Goal: Transaction & Acquisition: Purchase product/service

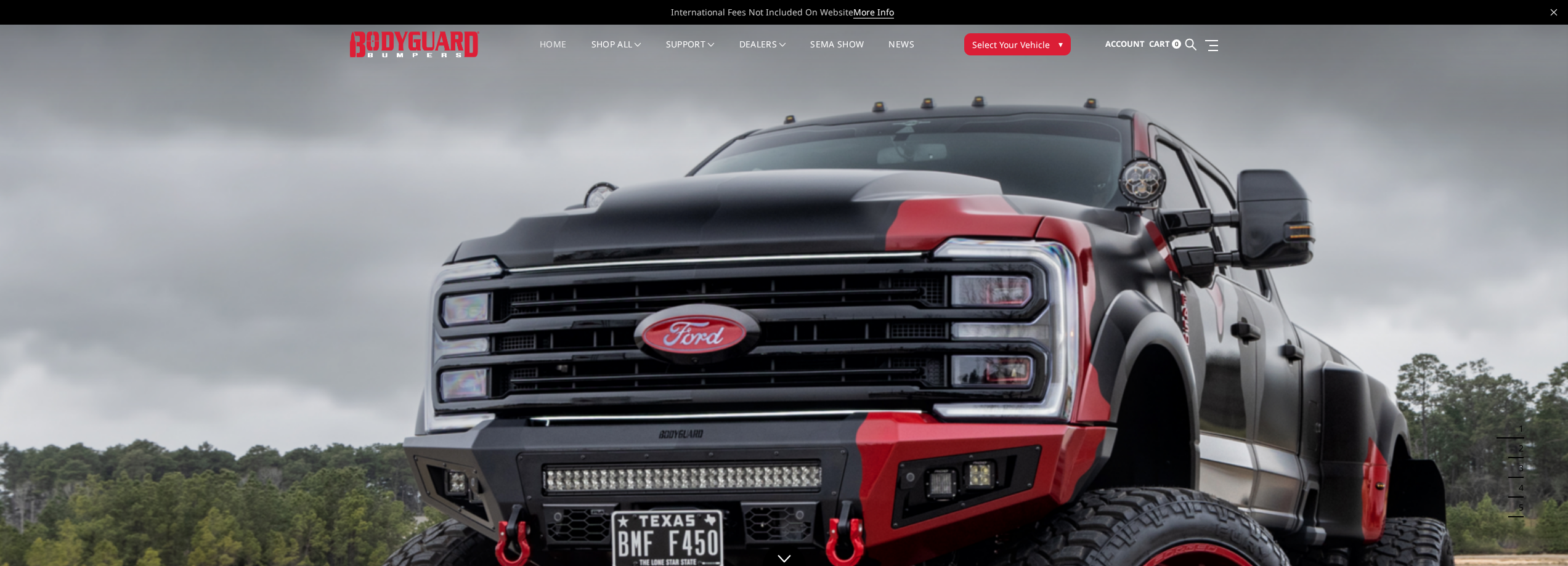
click at [1010, 44] on span "Select Your Vehicle" at bounding box center [1011, 45] width 78 height 13
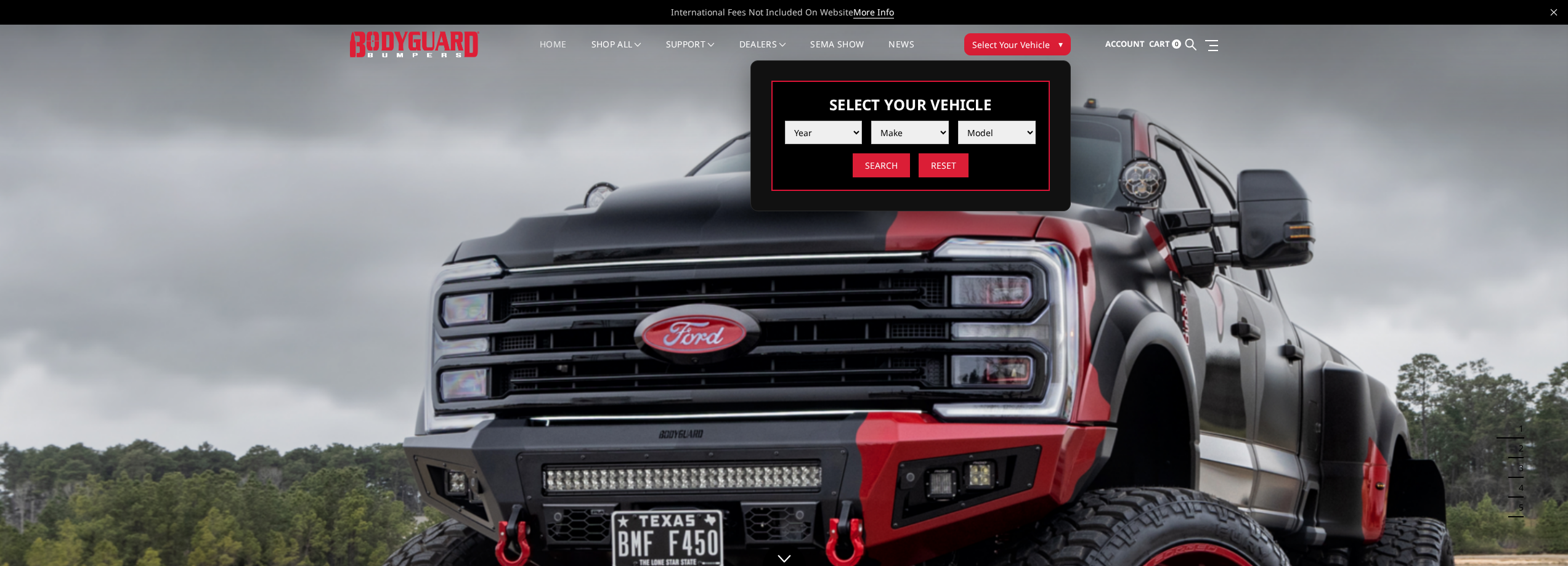
click at [849, 135] on select "Year 2025 2024 2023 2022 2021 2020 2019 2018 2017 2016 2015 2014 2013 2012 2011…" at bounding box center [824, 132] width 78 height 24
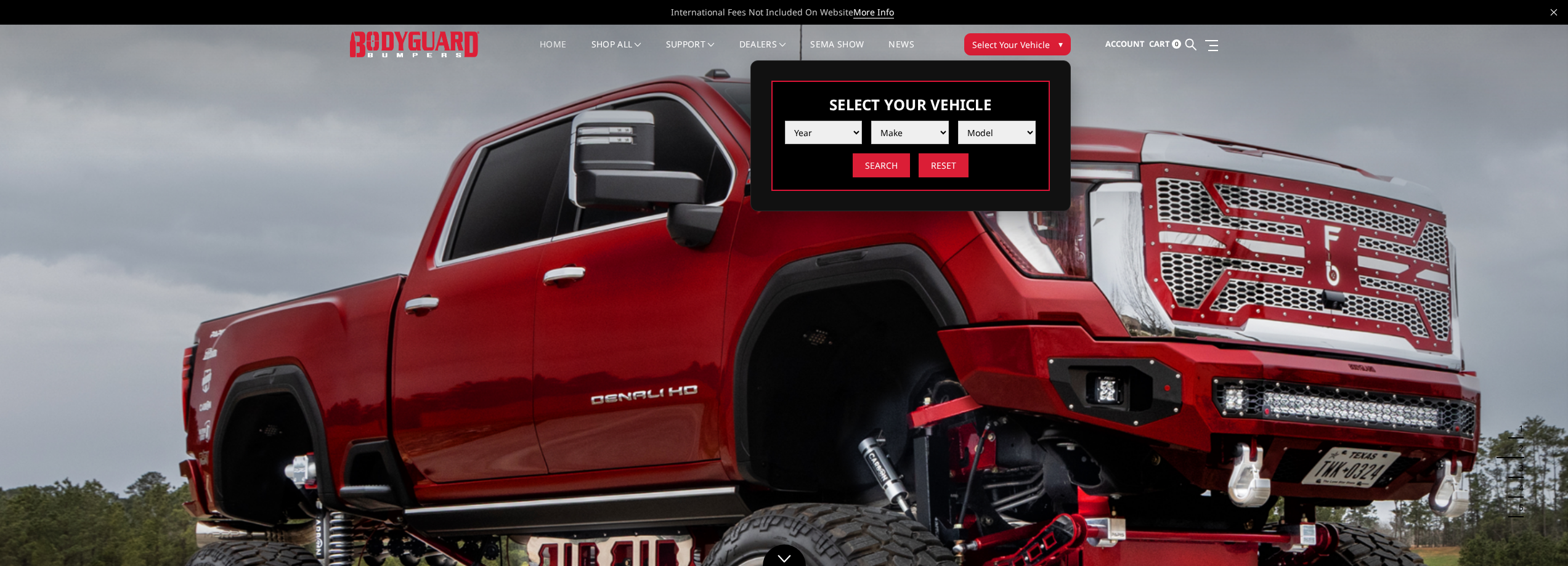
select select "yr_2025"
click at [785, 120] on select "Year 2025 2024 2023 2022 2021 2020 2019 2018 2017 2016 2015 2014 2013 2012 2011…" at bounding box center [824, 132] width 78 height 24
click at [910, 134] on select "Make Chevrolet Ford GMC Ram Toyota" at bounding box center [910, 132] width 78 height 24
select select "mk_ford"
click at [871, 120] on select "Make Chevrolet Ford GMC Ram Toyota" at bounding box center [910, 132] width 78 height 24
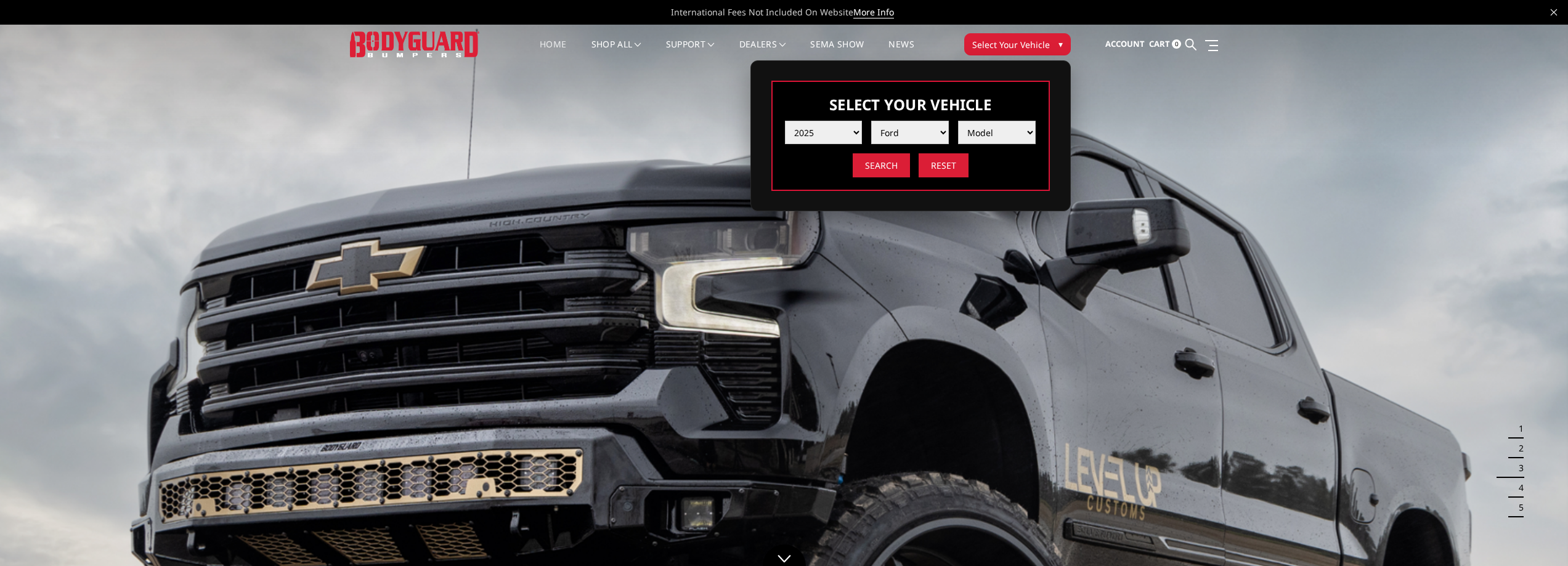
click at [982, 139] on select "Model F150 F150 Raptor F250 / F350 F450 F550" at bounding box center [997, 132] width 78 height 24
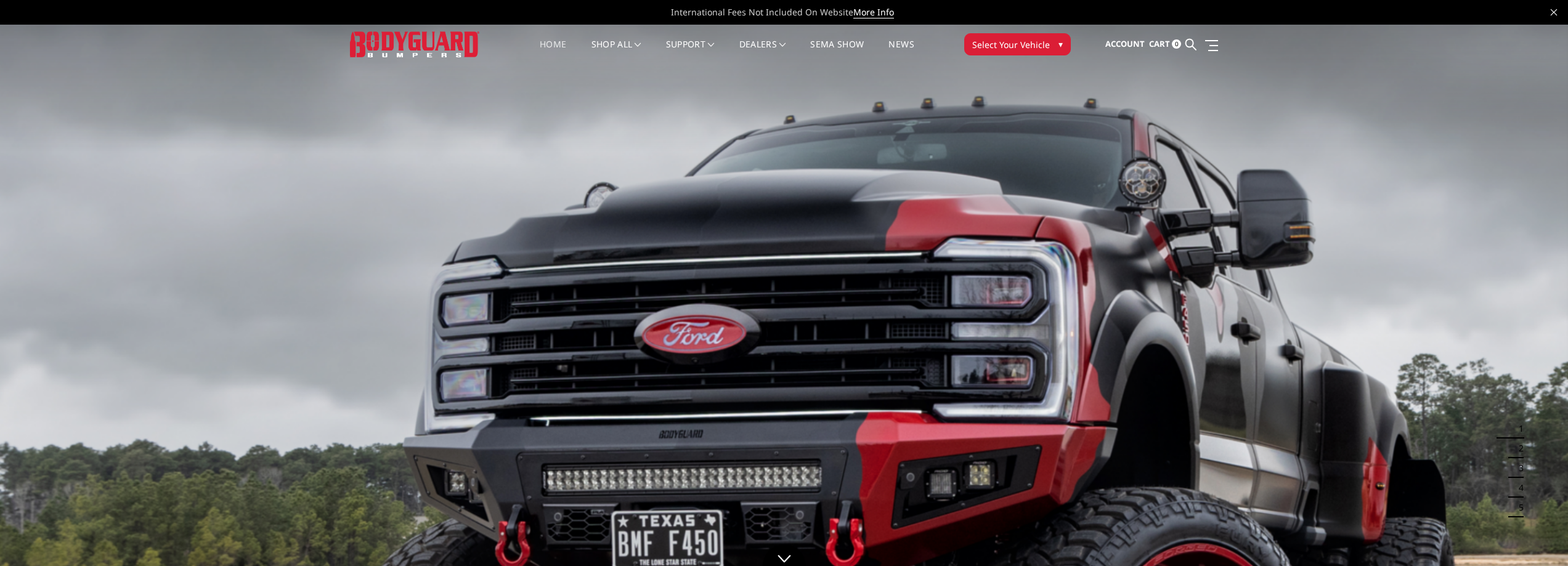
click at [1030, 50] on span "Select Your Vehicle" at bounding box center [1011, 45] width 78 height 13
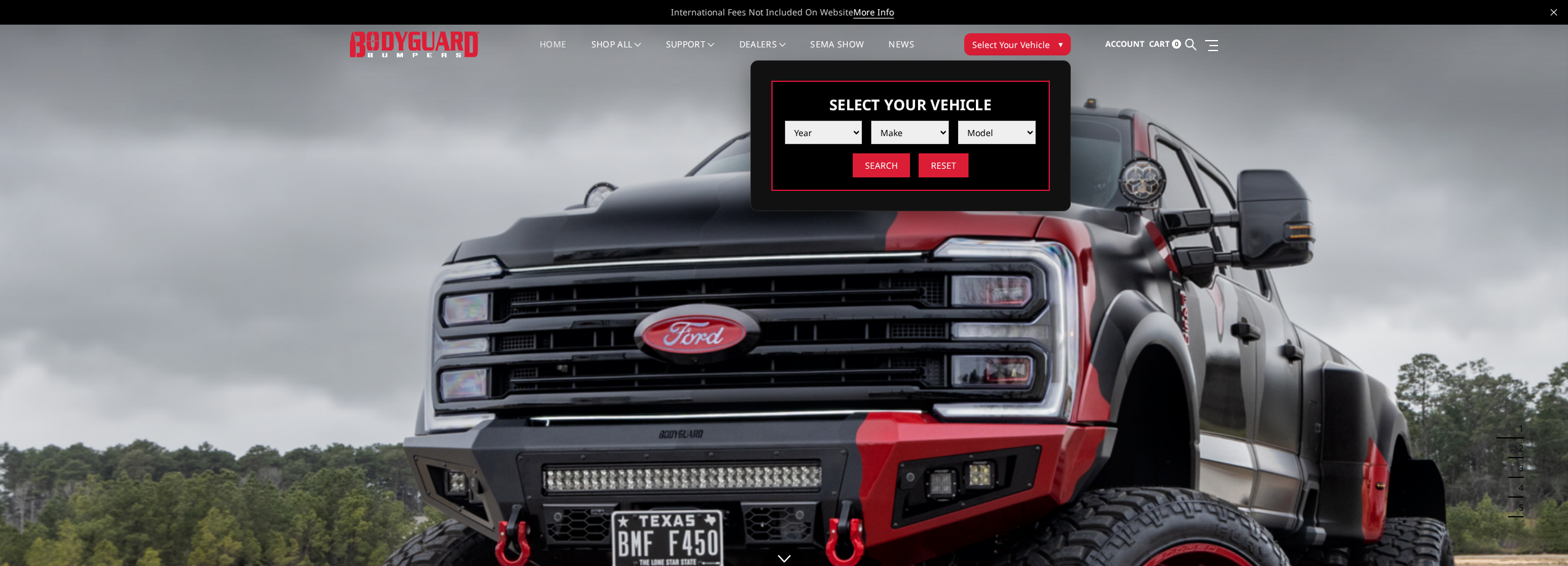
click at [851, 128] on select "Year 2025 2024 2023 2022 2021 2020 2019 2018 2017 2016 2015 2014 2013 2012 2011…" at bounding box center [824, 132] width 78 height 24
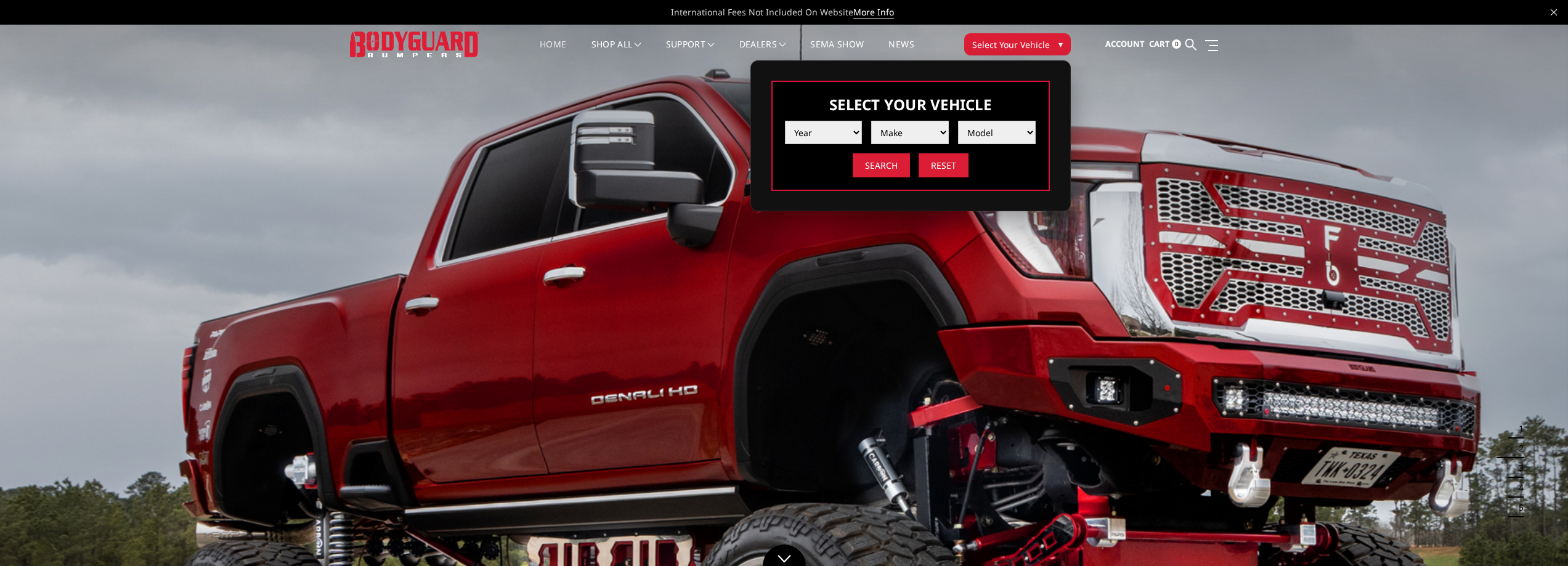
select select "yr_2025"
click at [785, 120] on select "Year 2025 2024 2023 2022 2021 2020 2019 2018 2017 2016 2015 2014 2013 2012 2011…" at bounding box center [824, 132] width 78 height 24
click at [911, 132] on select "Make Chevrolet Ford GMC Ram Toyota" at bounding box center [910, 132] width 78 height 24
select select "mk_ford"
click at [871, 120] on select "Make Chevrolet Ford GMC Ram Toyota" at bounding box center [910, 132] width 78 height 24
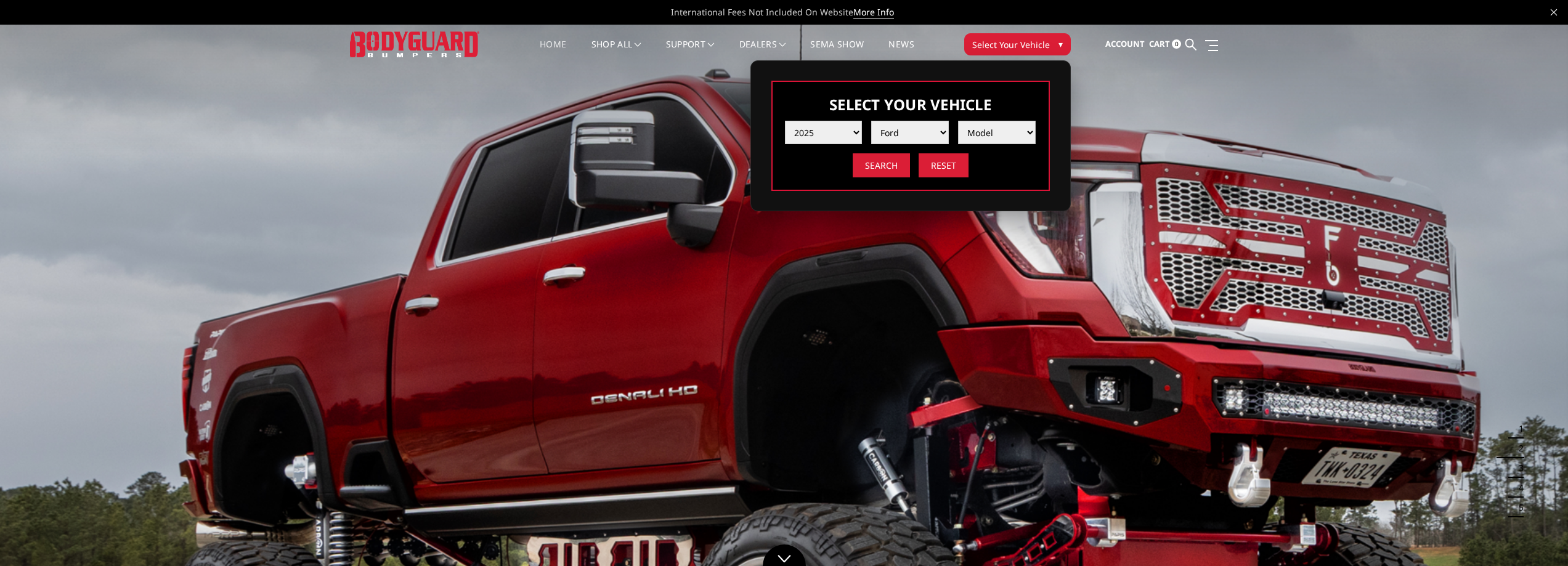
click at [1028, 126] on select "Model F150 F150 Raptor F250 / F350 F450 F550" at bounding box center [997, 132] width 78 height 24
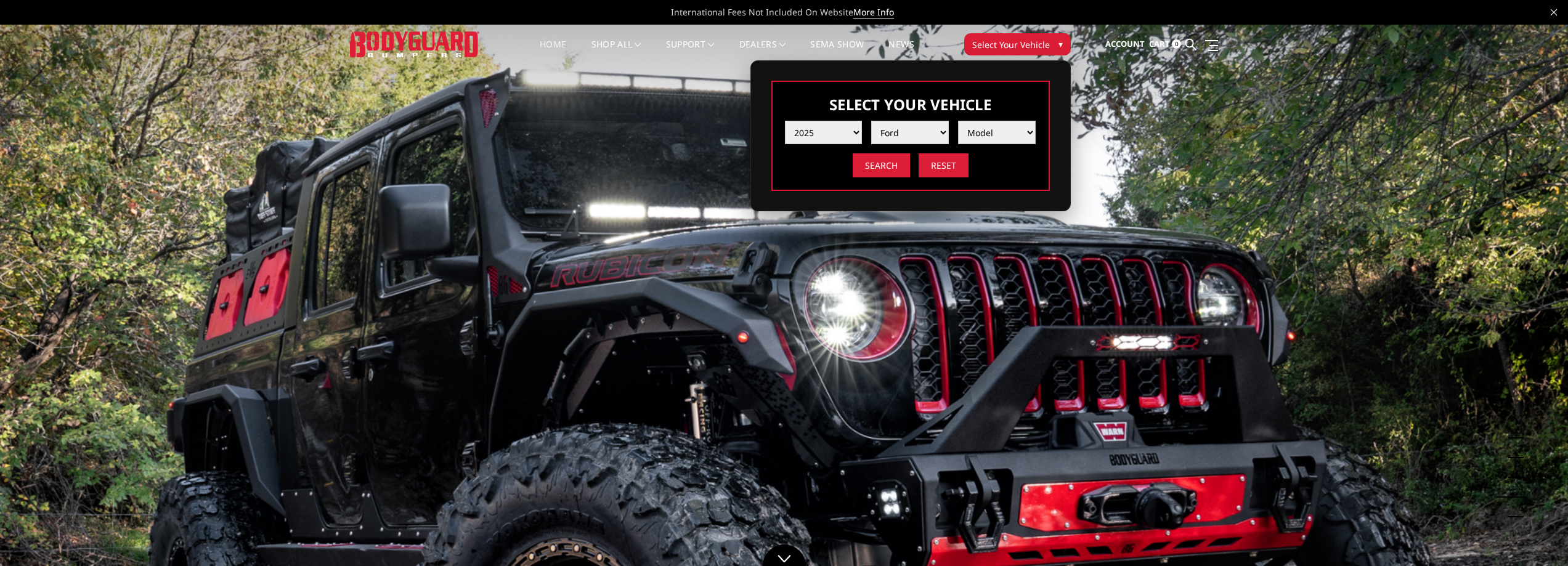
select select "md_f150"
click at [958, 120] on select "Model F150 F150 Raptor F250 / F350 F450 F550" at bounding box center [997, 132] width 78 height 24
click at [891, 168] on input "Search" at bounding box center [881, 165] width 57 height 24
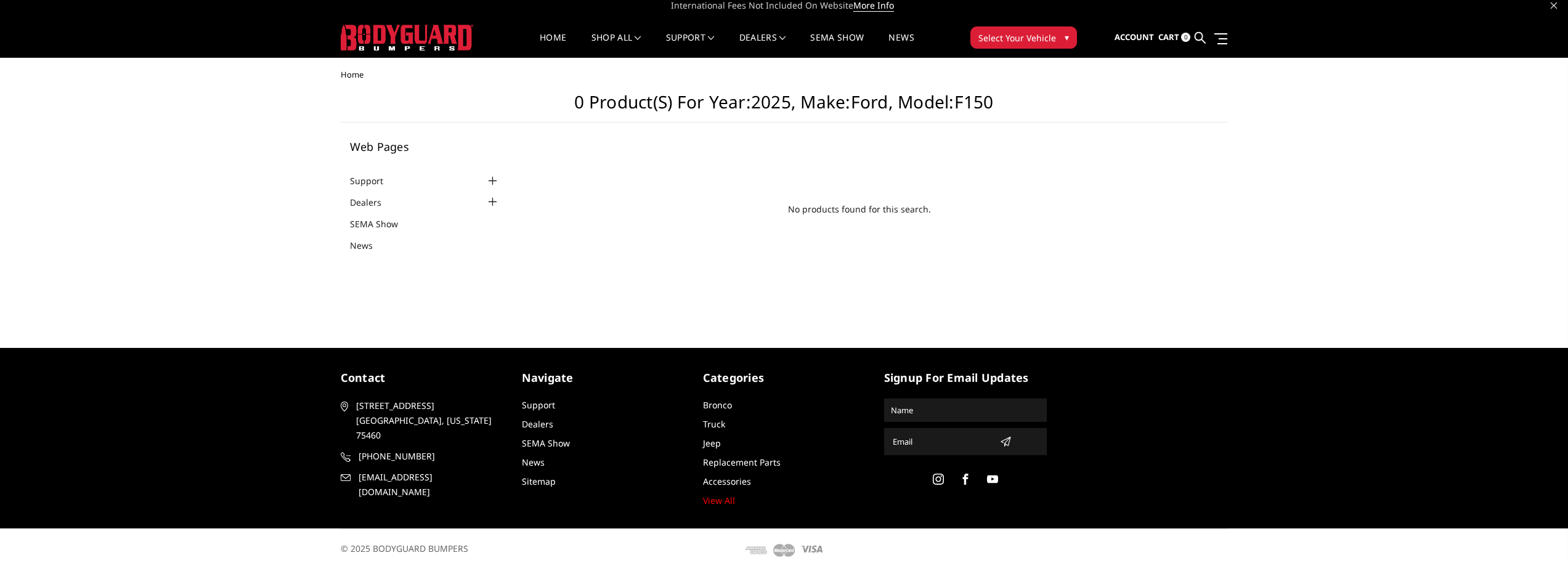
scroll to position [12, 0]
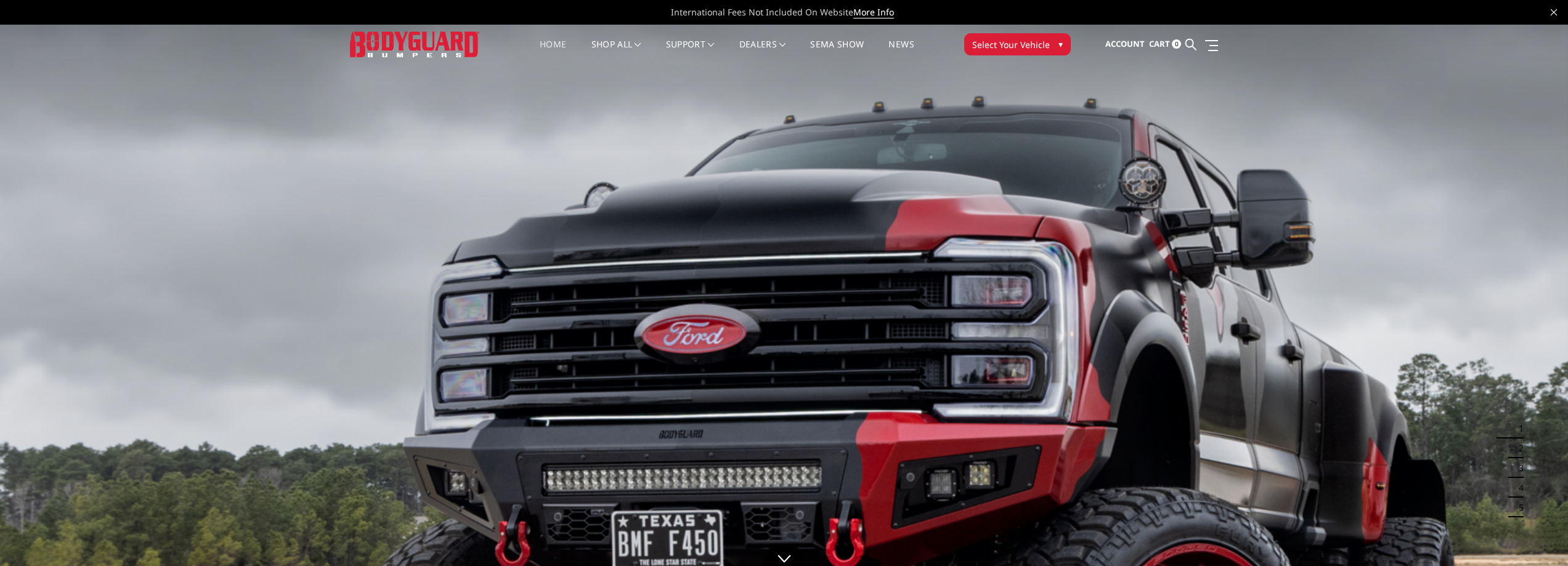
click at [1004, 44] on span "Select Your Vehicle" at bounding box center [1011, 45] width 78 height 13
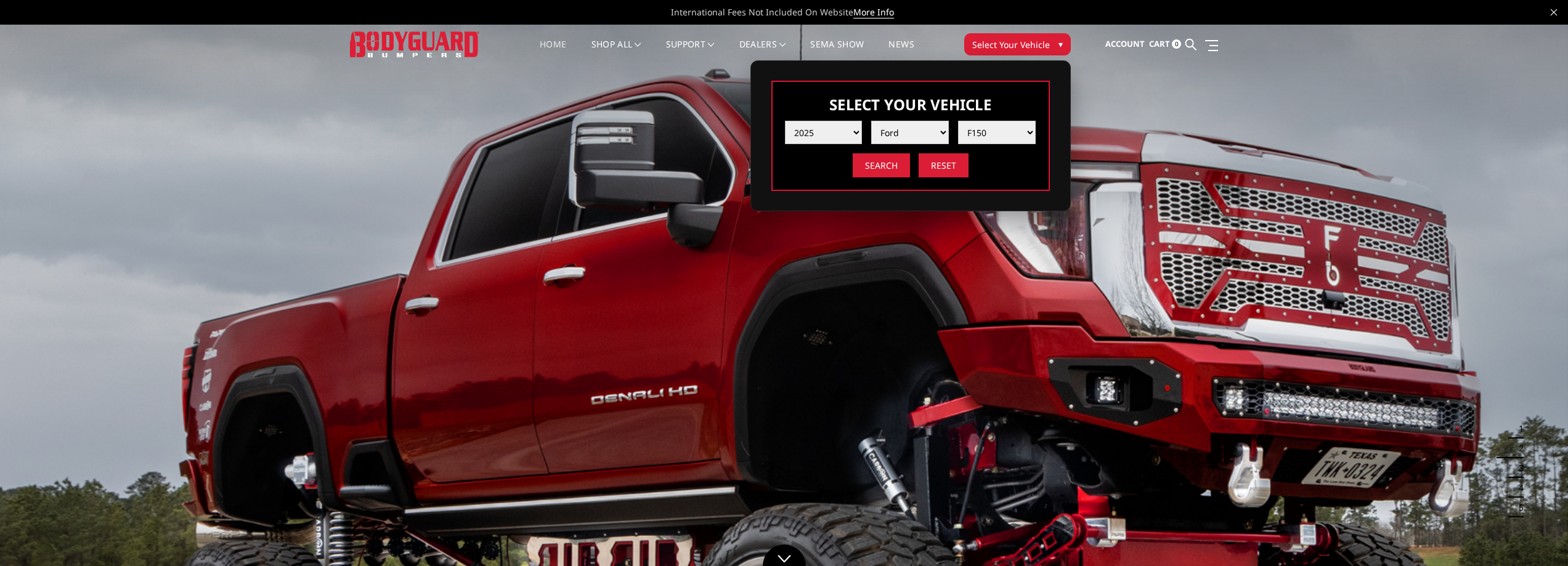
click at [847, 128] on select "Year [DATE] 2024 2023 2022 2021 2020 2019 2018 2017 2016 2015 2014 2013 2012 20…" at bounding box center [824, 132] width 78 height 24
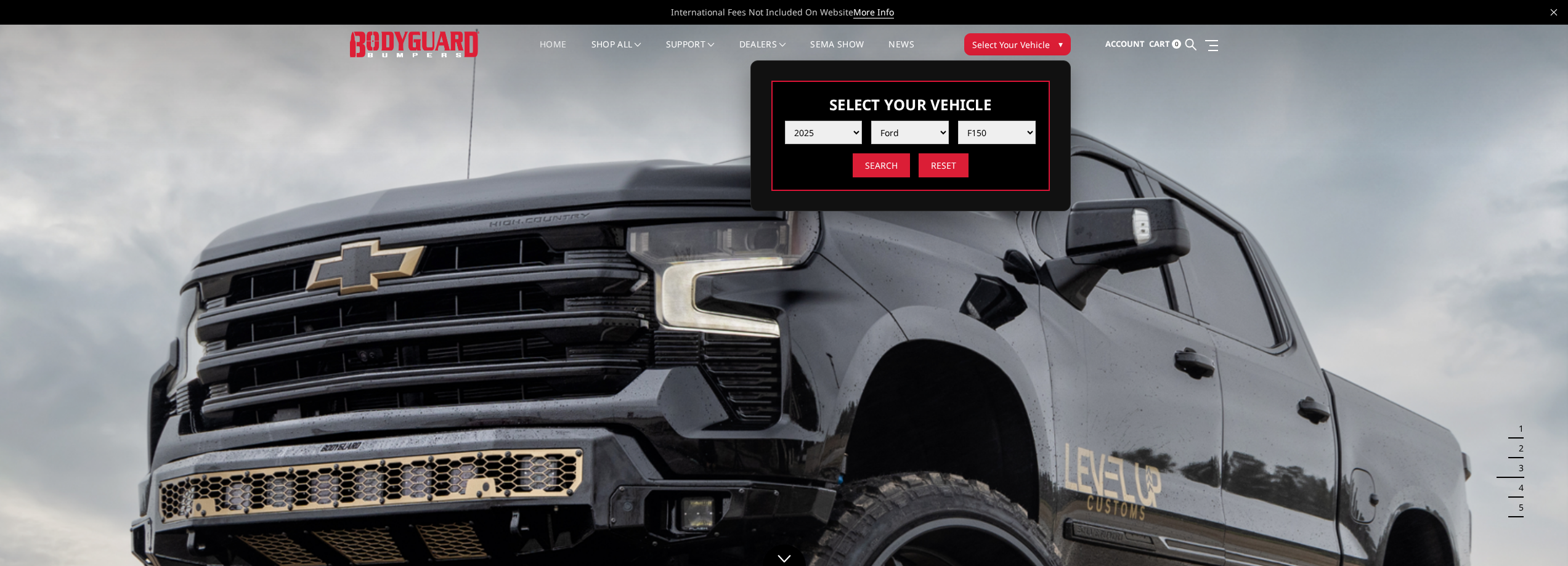
select select "yr_2014"
click at [785, 120] on select "Year [DATE] 2024 2023 2022 2021 2020 2019 2018 2017 2016 2015 2014 2013 2012 20…" at bounding box center [824, 132] width 78 height 24
select select "-1"
click at [918, 135] on select "Make Chevrolet Ford GMC Ram Toyota" at bounding box center [910, 132] width 78 height 24
select select "mk_ford"
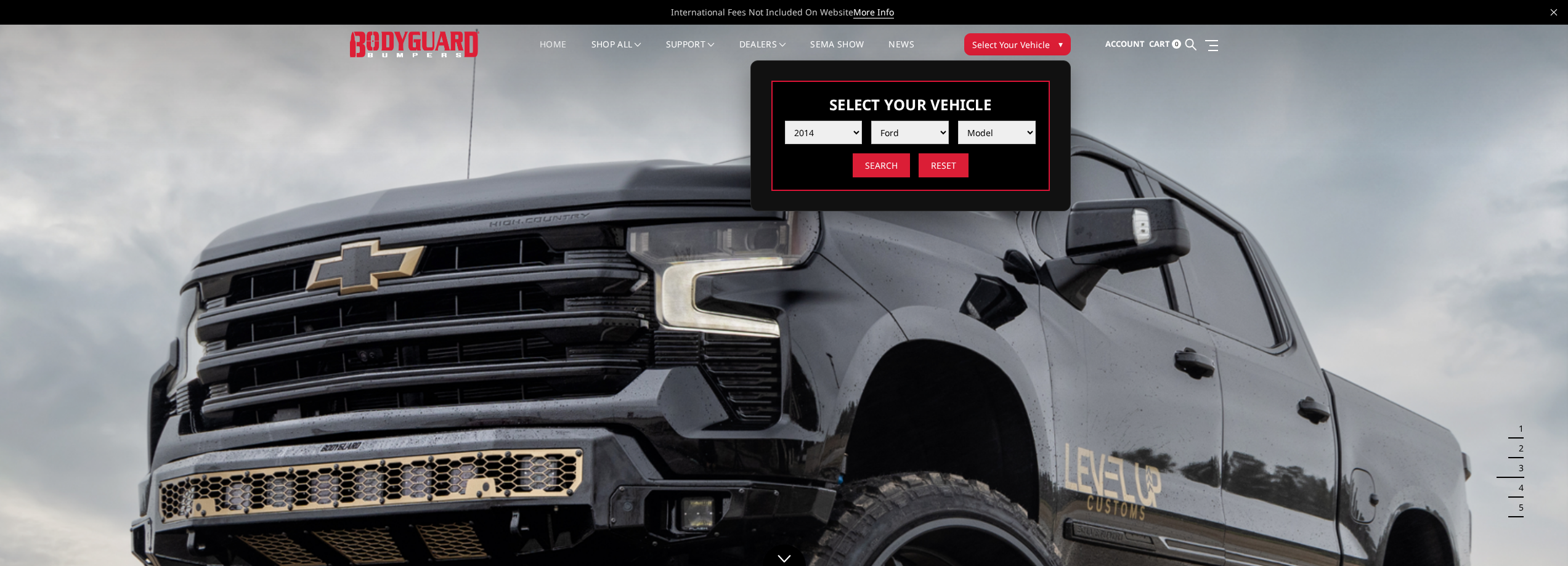
click at [871, 120] on select "Make Chevrolet Ford GMC Ram Toyota" at bounding box center [910, 132] width 78 height 24
click at [1007, 129] on select "Model F250 / F350 F450 F550" at bounding box center [997, 132] width 78 height 24
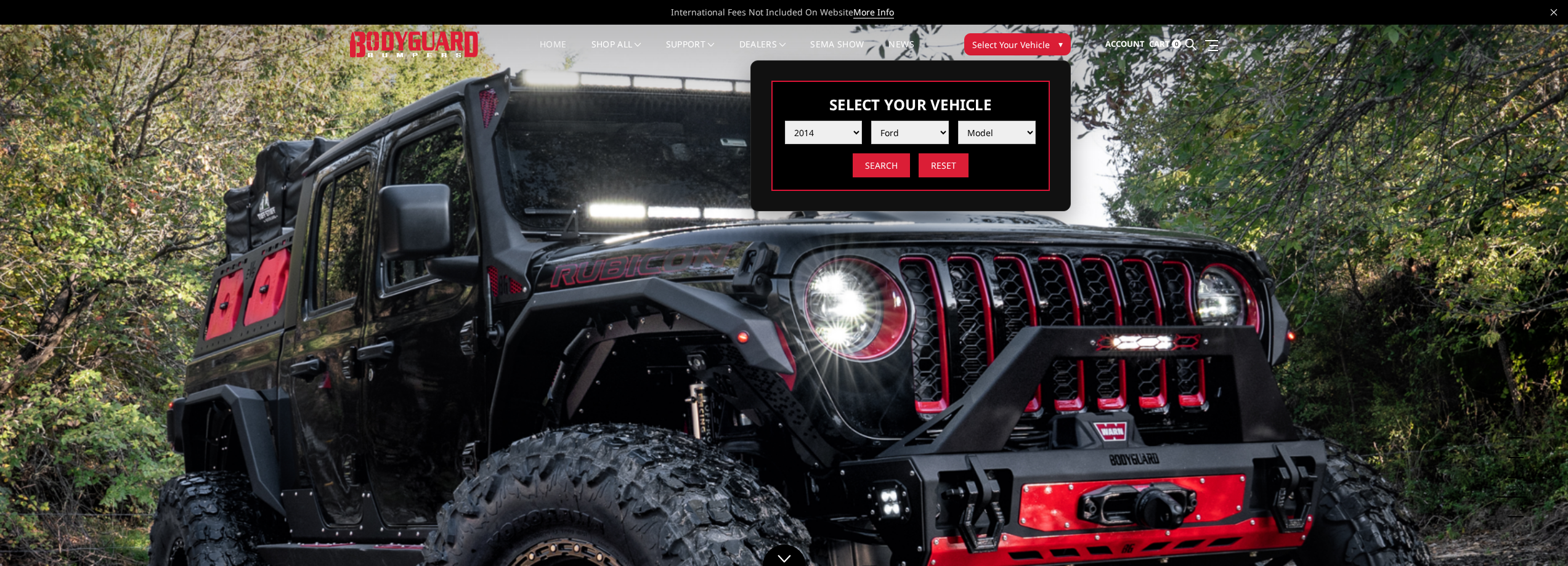
select select "md_f250-f350"
click at [958, 120] on select "Model F250 / F350 F450 F550" at bounding box center [997, 132] width 78 height 24
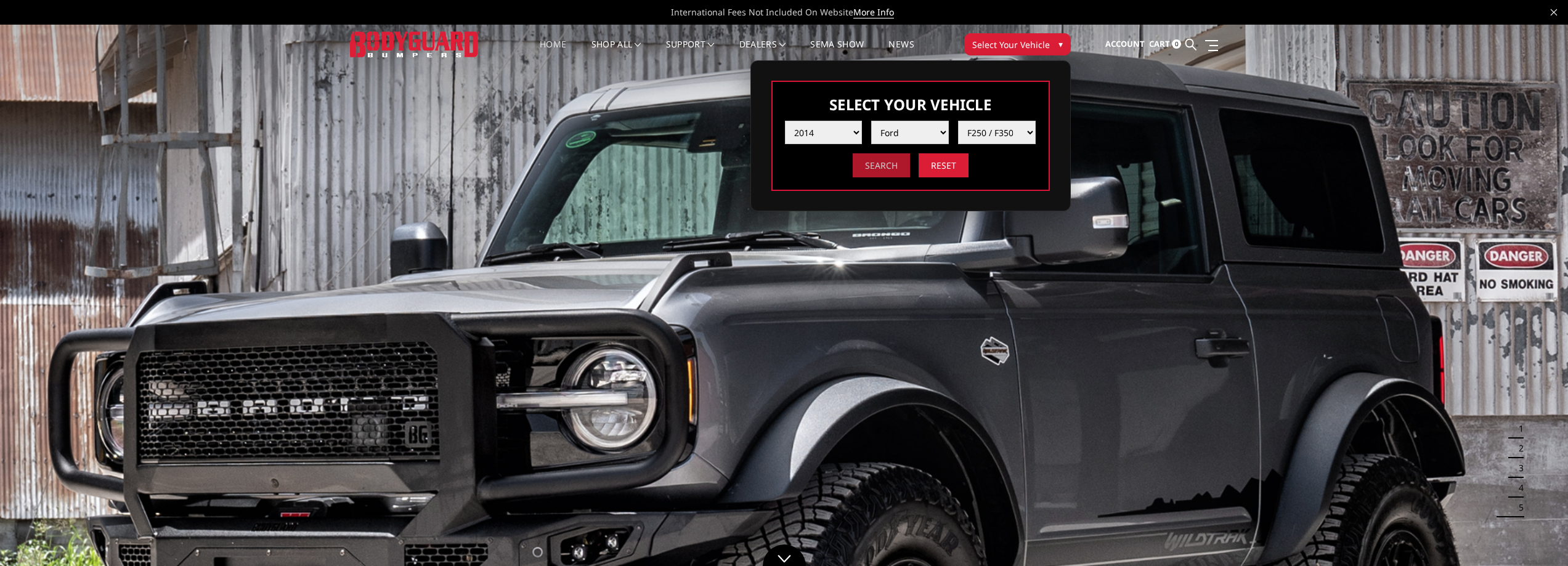
click at [887, 164] on input "Search" at bounding box center [881, 165] width 57 height 24
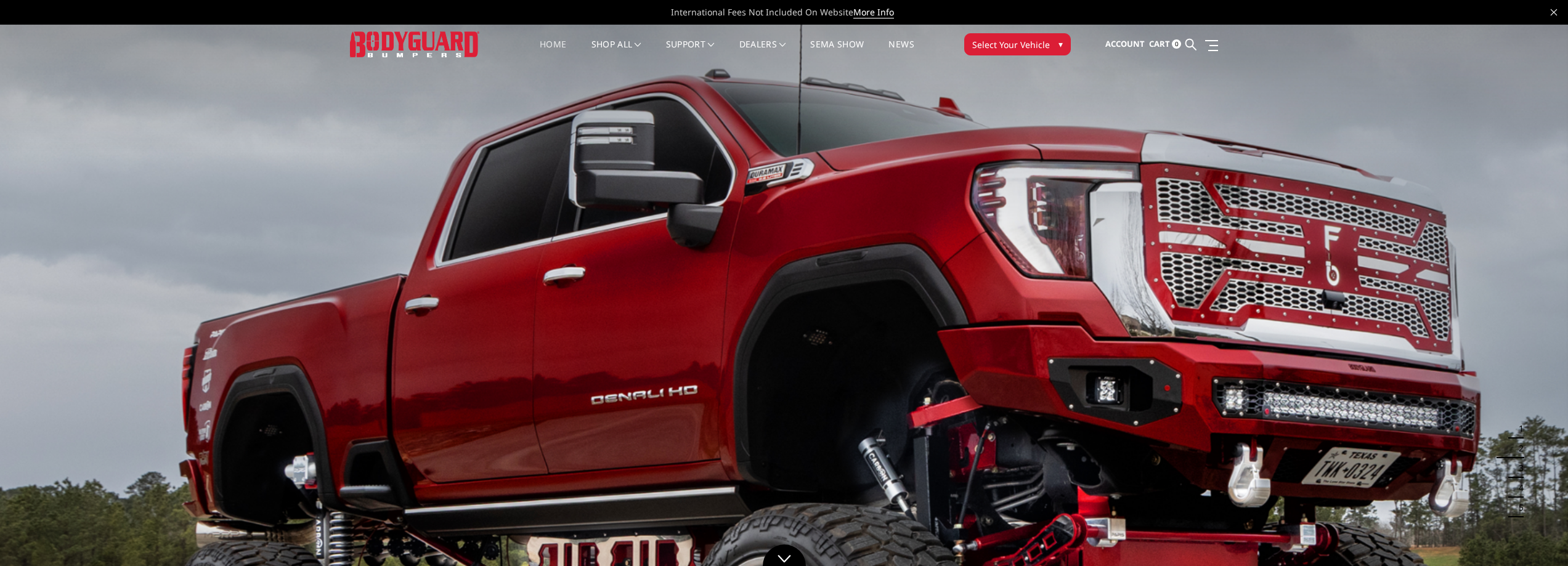
click at [1030, 47] on span "Select Your Vehicle" at bounding box center [1011, 45] width 78 height 13
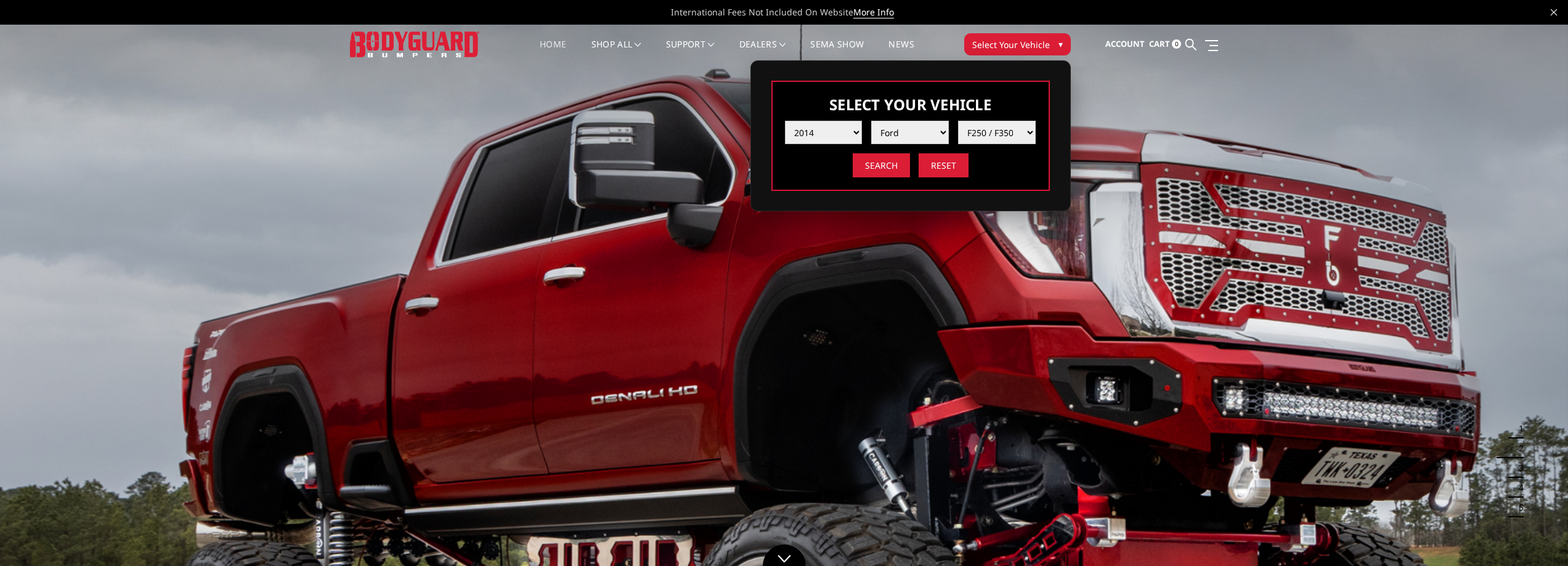
click at [857, 131] on select "Year 2025 2024 2023 2022 2021 2020 2019 2018 2017 2016 2015 2014 2013 2012 2011…" at bounding box center [824, 132] width 78 height 24
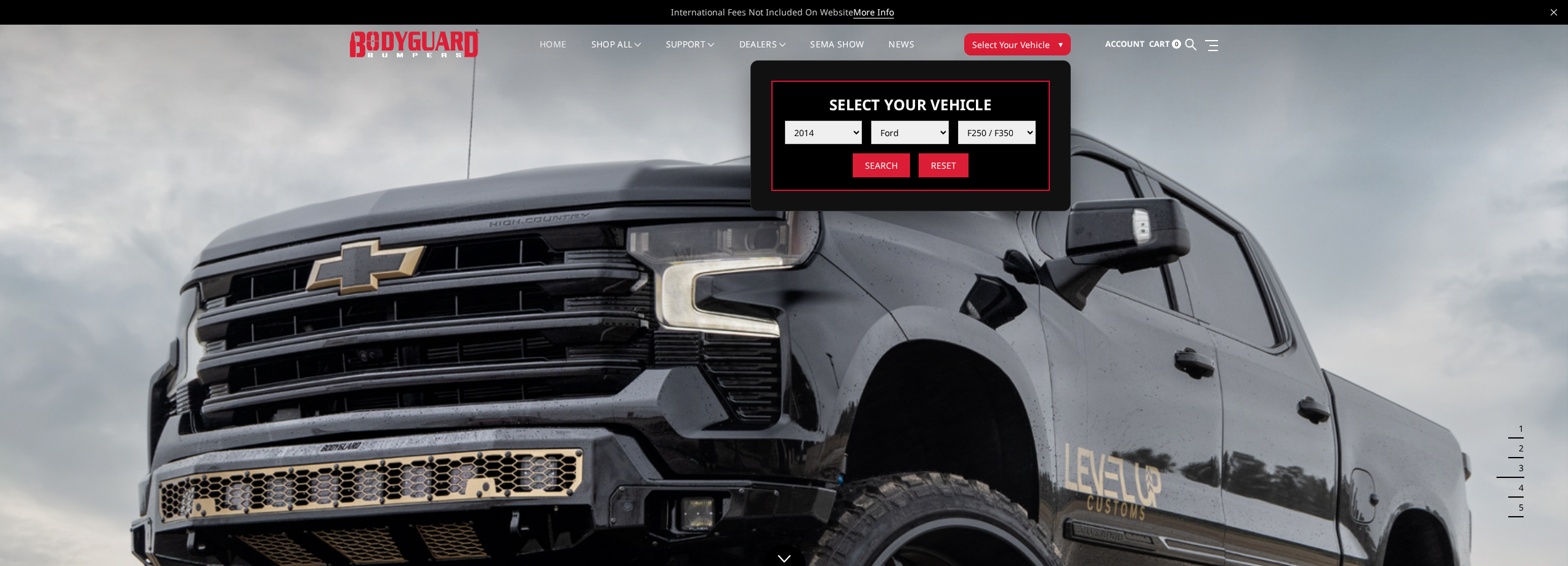
select select "yr_2020"
click at [785, 120] on select "Year 2025 2024 2023 2022 2021 2020 2019 2018 2017 2016 2015 2014 2013 2012 2011…" at bounding box center [824, 132] width 78 height 24
select select "-1"
click at [919, 139] on select "Make Chevrolet Ford GMC Nissan Ram Toyota" at bounding box center [910, 132] width 78 height 24
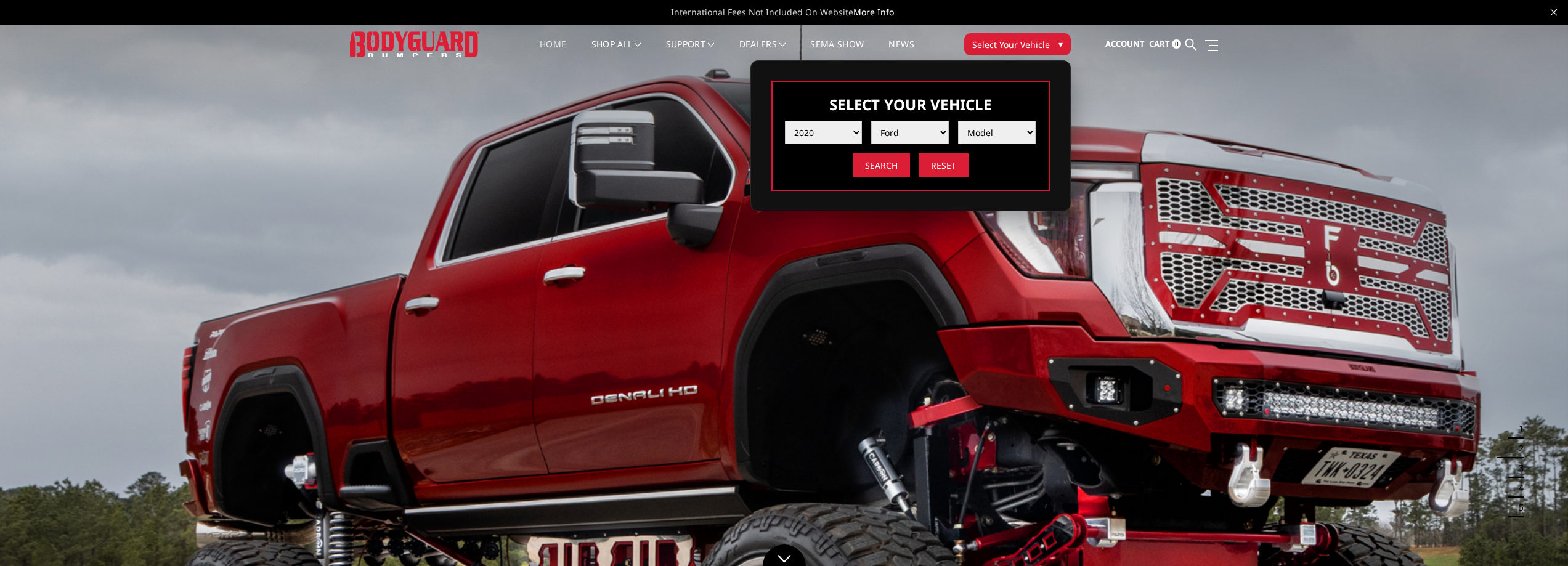
click at [871, 120] on select "Make Chevrolet Ford GMC Nissan Ram Toyota" at bounding box center [910, 132] width 78 height 24
click at [1020, 128] on select "Model F150 F150 Raptor F250 / F350 F450 F550" at bounding box center [997, 132] width 78 height 24
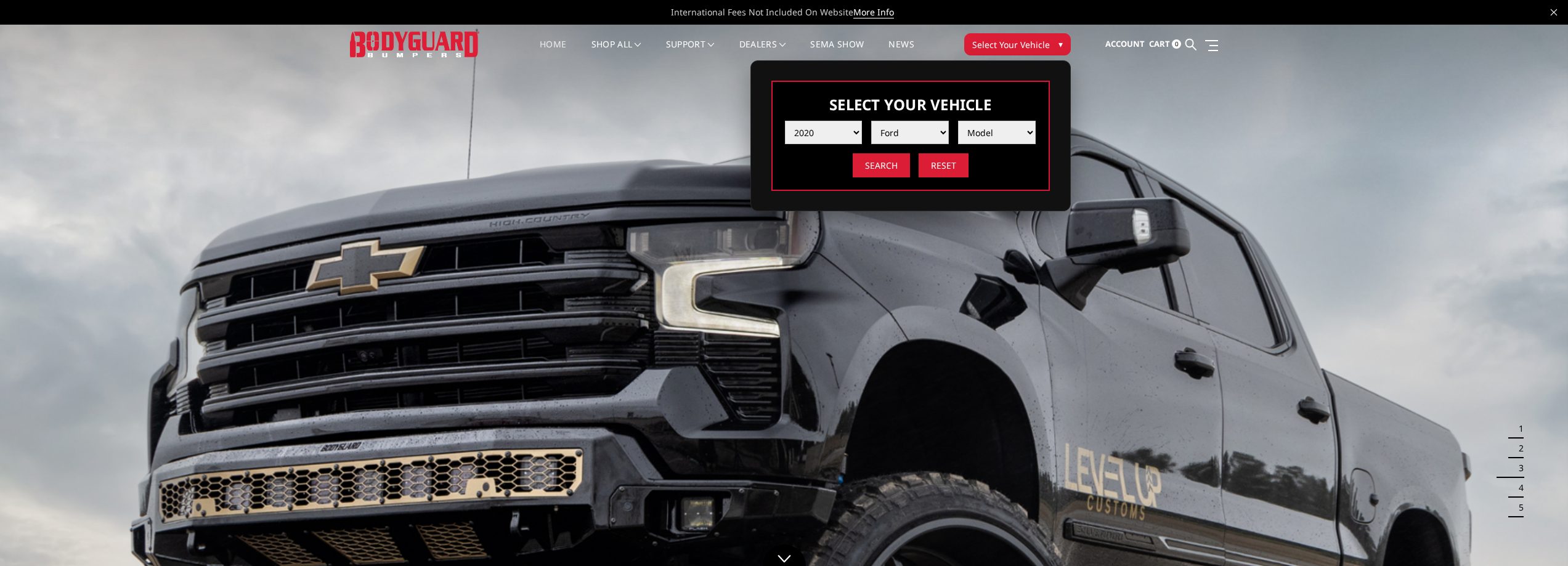
click at [942, 133] on select "Make Chevrolet Ford GMC Nissan Ram Toyota" at bounding box center [910, 132] width 78 height 24
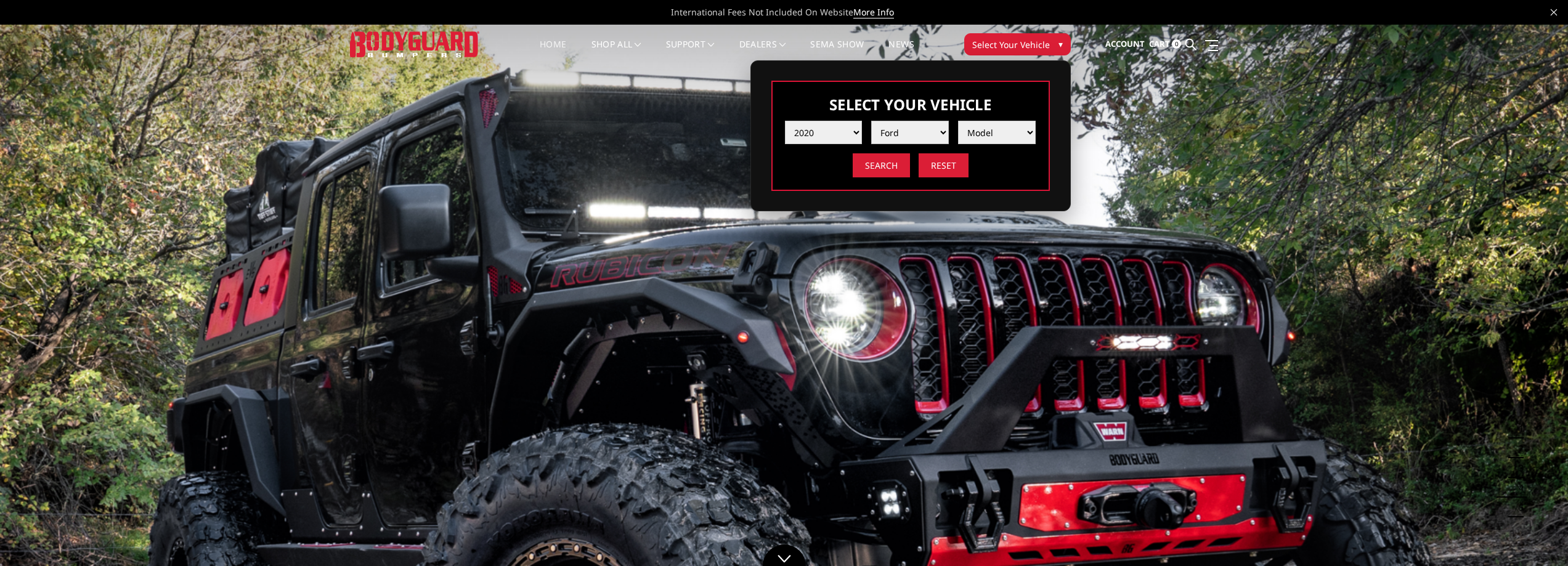
select select "mk_toyota"
click at [871, 120] on select "Make Chevrolet Ford GMC Nissan Ram Toyota" at bounding box center [910, 132] width 78 height 24
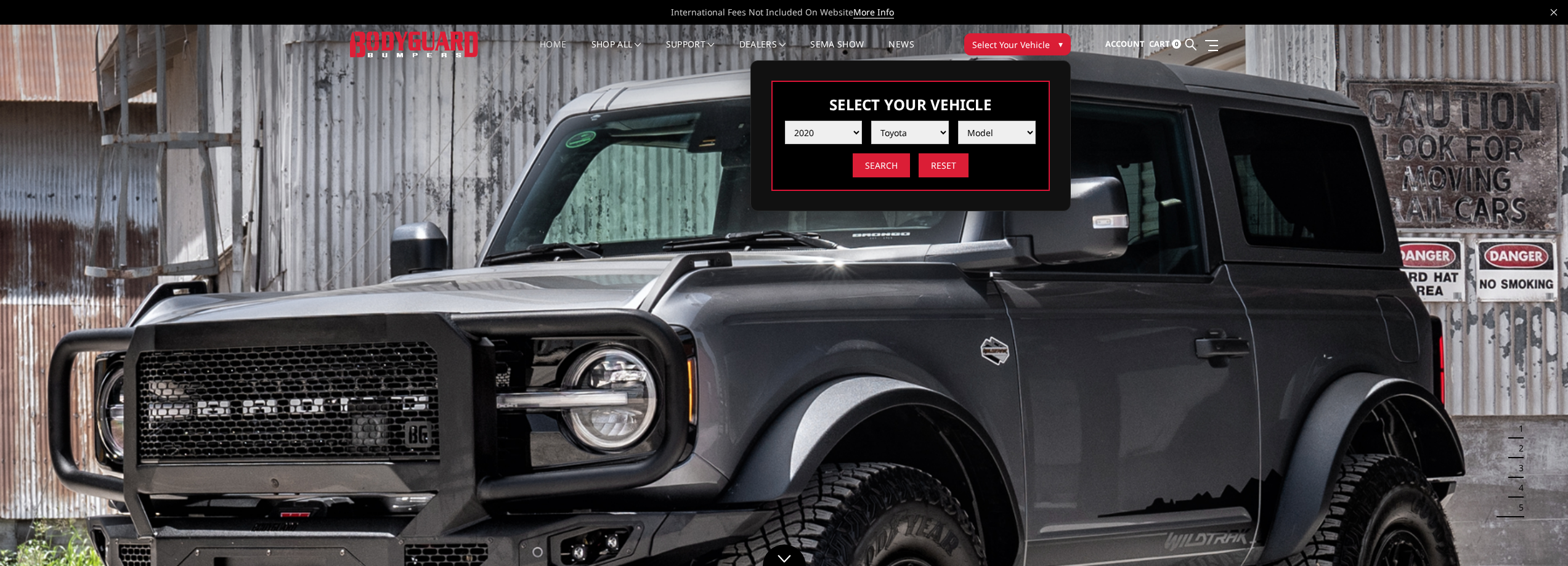
click at [1025, 129] on select "Model Tacoma Tundra" at bounding box center [997, 132] width 78 height 24
select select "md_tundra"
click at [958, 120] on select "Model Tacoma Tundra" at bounding box center [997, 132] width 78 height 24
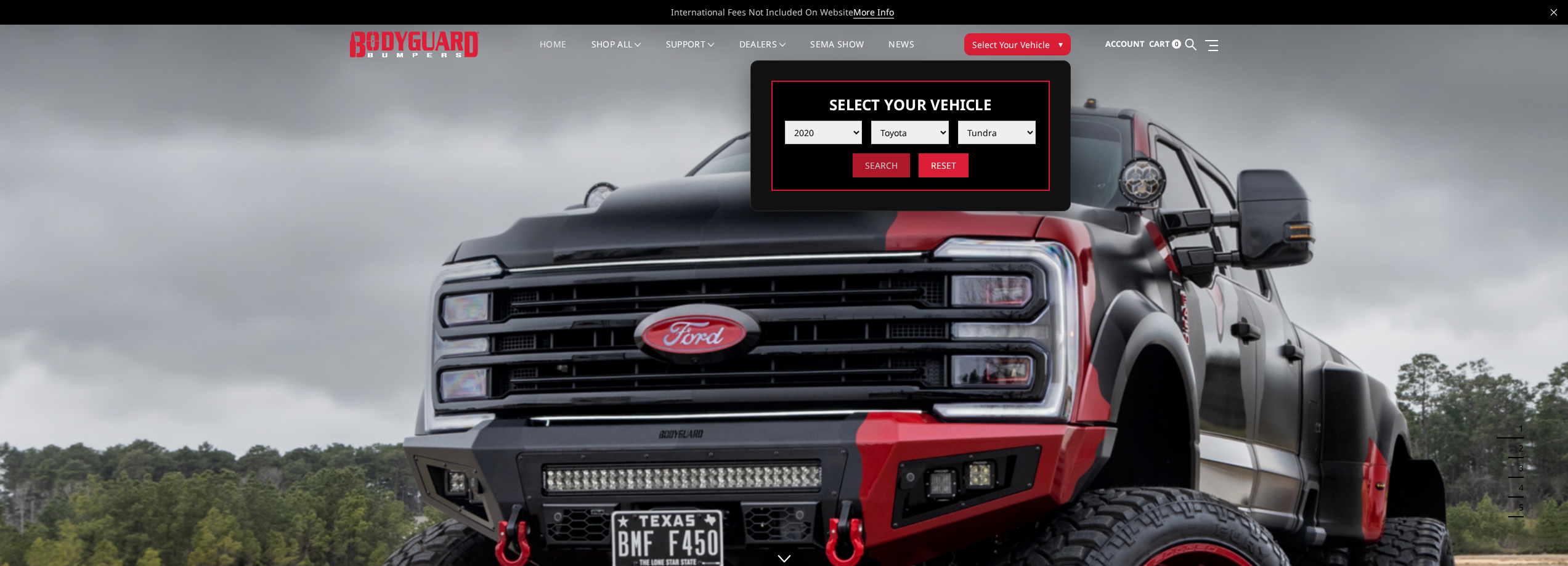
click at [886, 164] on input "Search" at bounding box center [881, 165] width 57 height 24
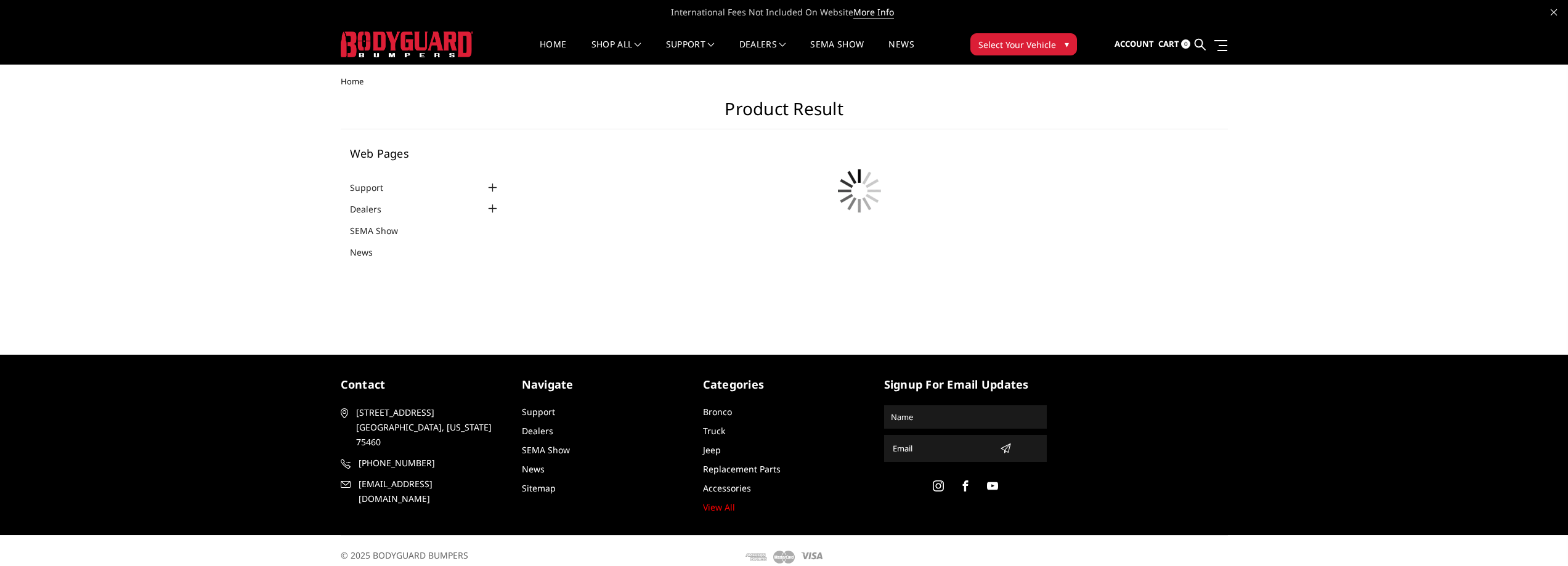
scroll to position [12, 0]
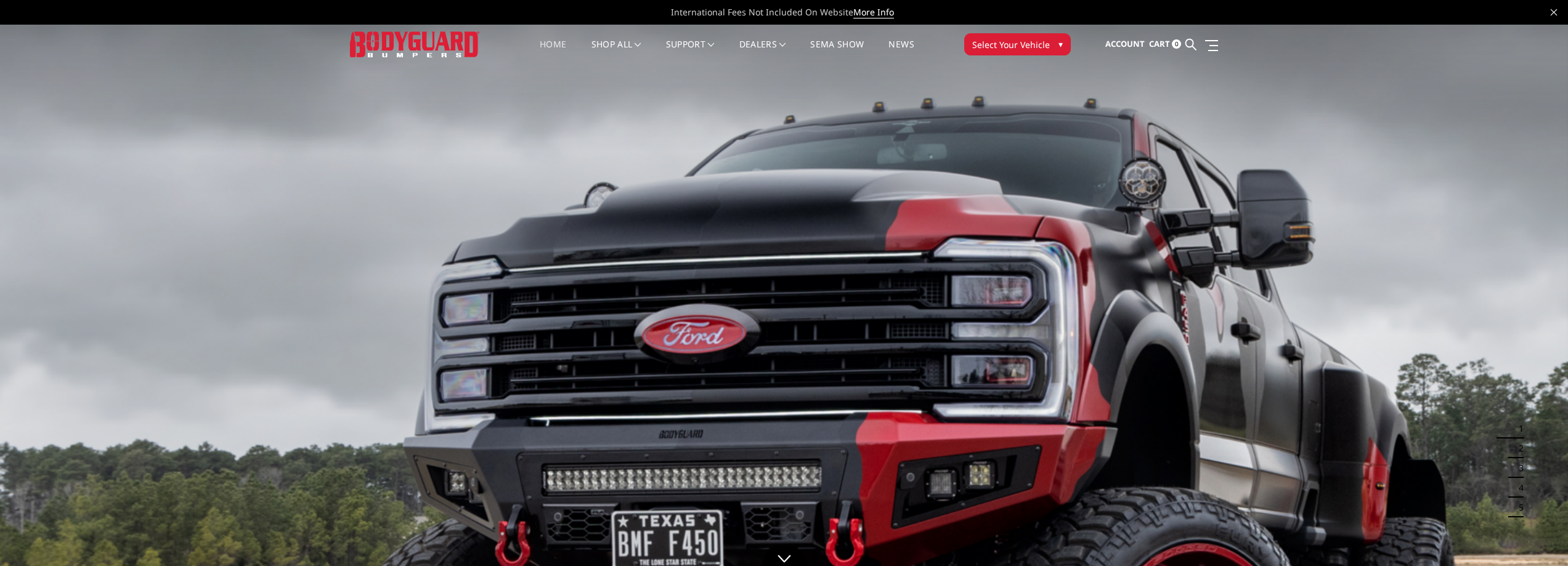
click at [1035, 46] on span "Select Your Vehicle" at bounding box center [1011, 45] width 78 height 13
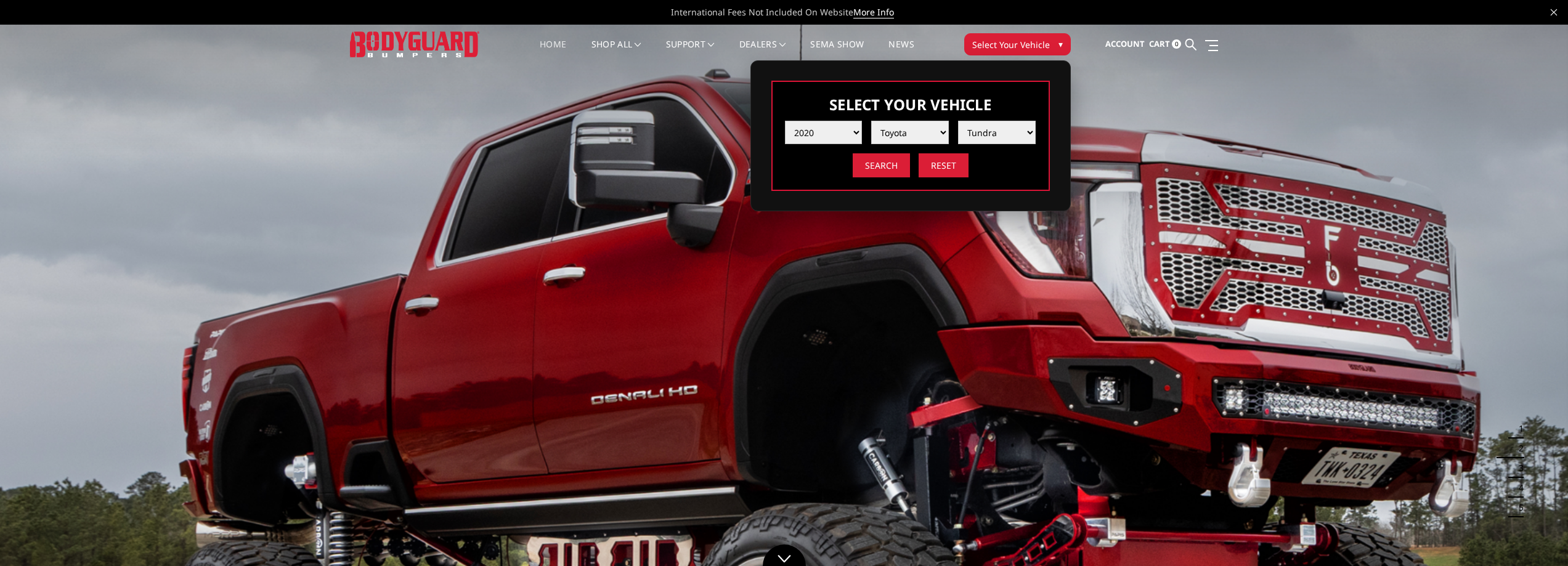
click at [842, 136] on select "Year [DATE] 2024 2023 2022 2021 2020 2019 2018 2017 2016 2015 2014 2013 2012 20…" at bounding box center [824, 132] width 78 height 24
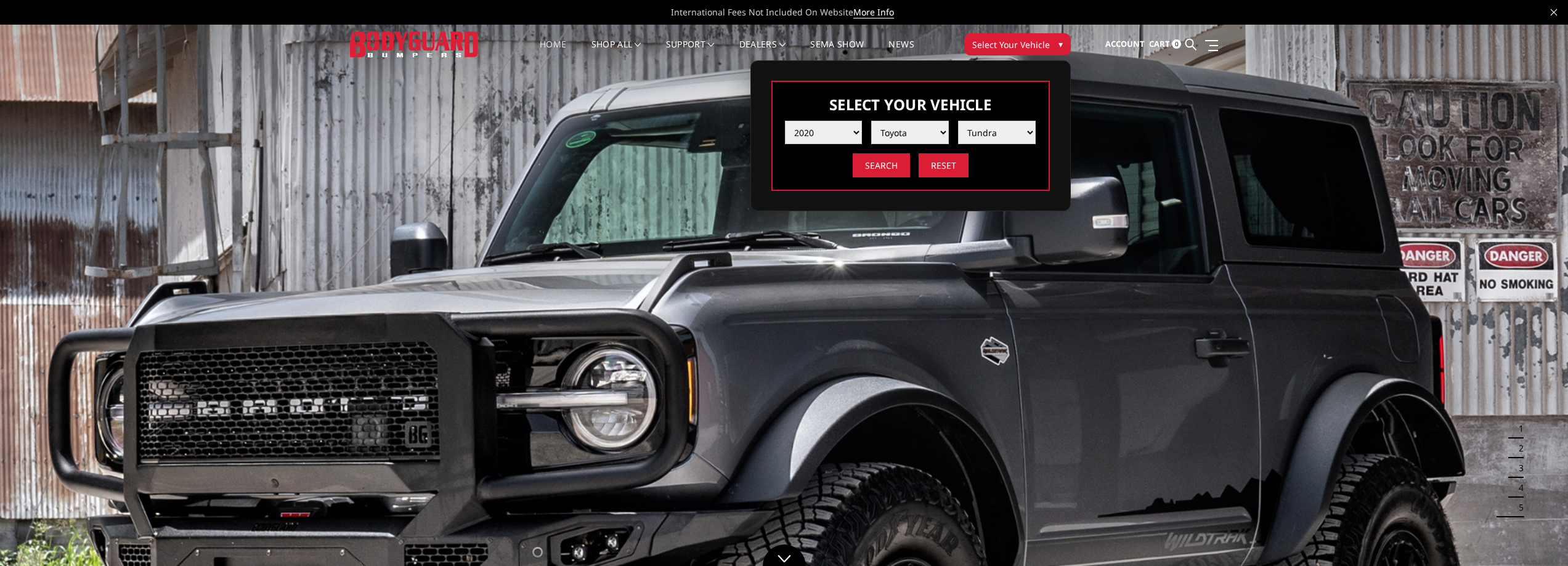
click at [1296, 38] on header "International Fees Not Included On Website More Info Home shop all Bronco [DATE…" at bounding box center [784, 31] width 1568 height 64
